Goal: Information Seeking & Learning: Learn about a topic

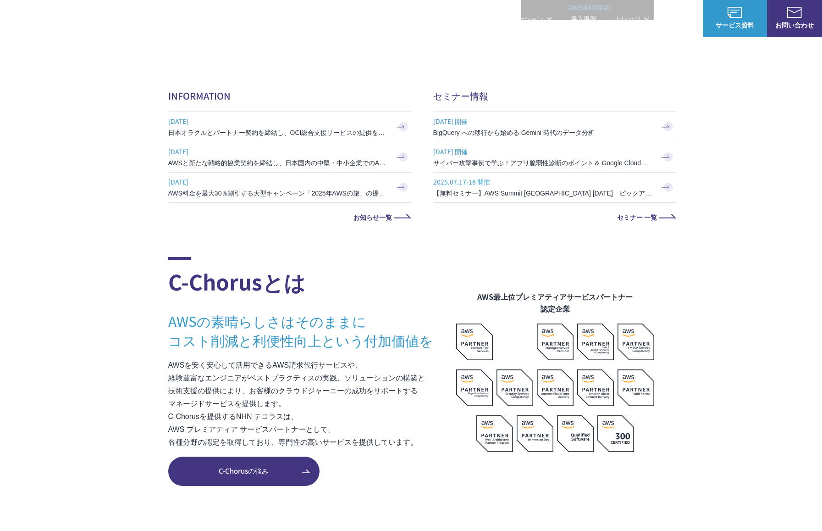
scroll to position [359, 0]
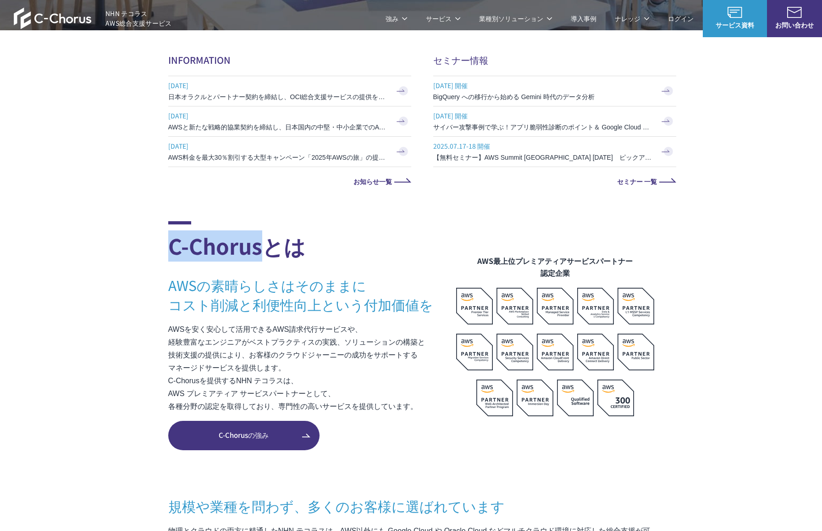
drag, startPoint x: 261, startPoint y: 246, endPoint x: 138, endPoint y: 252, distance: 124.0
copy h2 "C-Chorus"
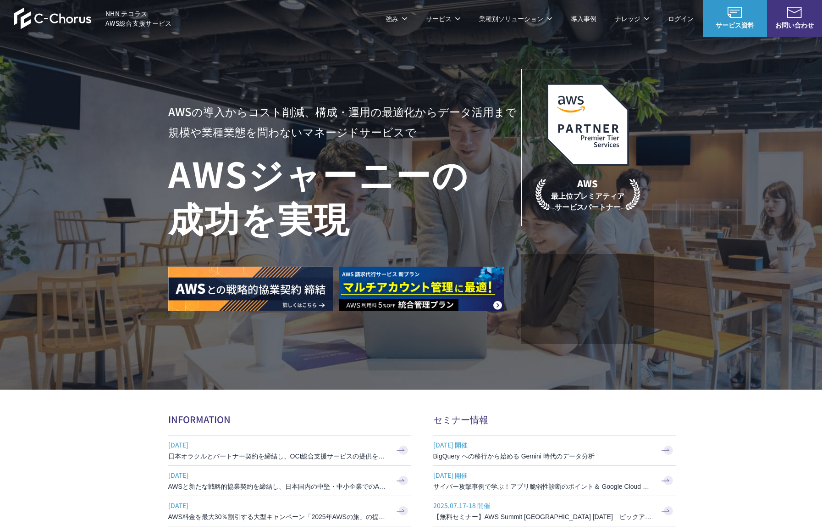
click at [263, 56] on span "Amazon Web Service（AWS）" at bounding box center [228, 57] width 104 height 11
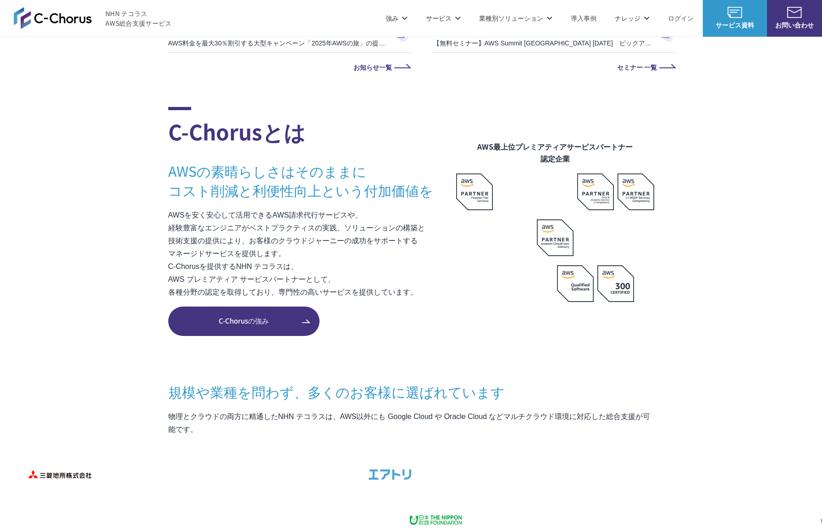
scroll to position [524, 0]
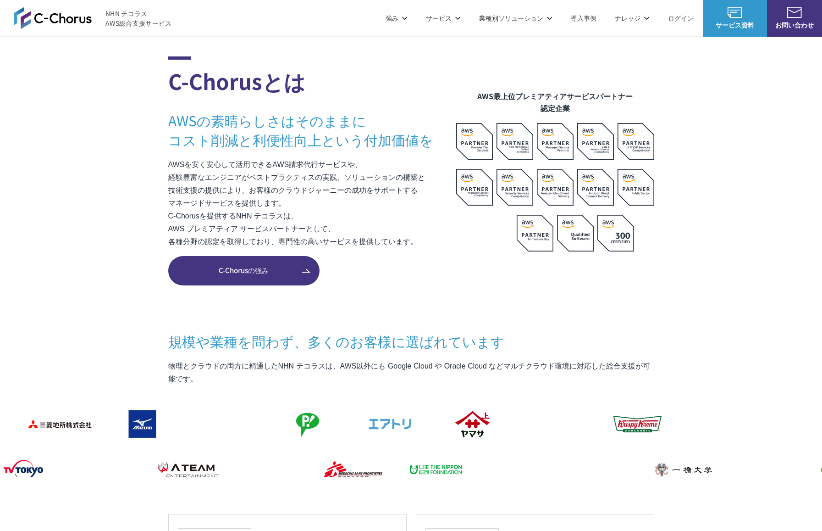
click at [227, 284] on link "C-Chorusの強み" at bounding box center [243, 270] width 151 height 29
